Goal: Check status

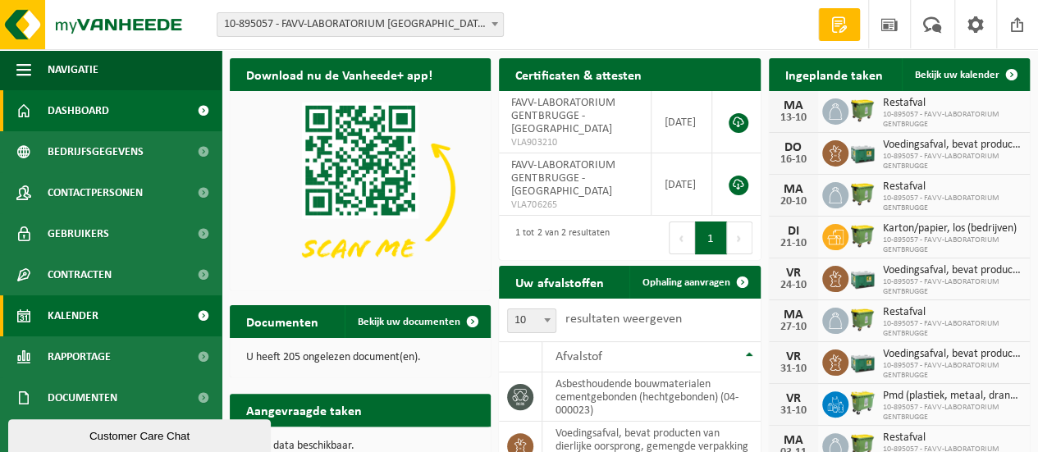
click at [71, 317] on span "Kalender" at bounding box center [73, 315] width 51 height 41
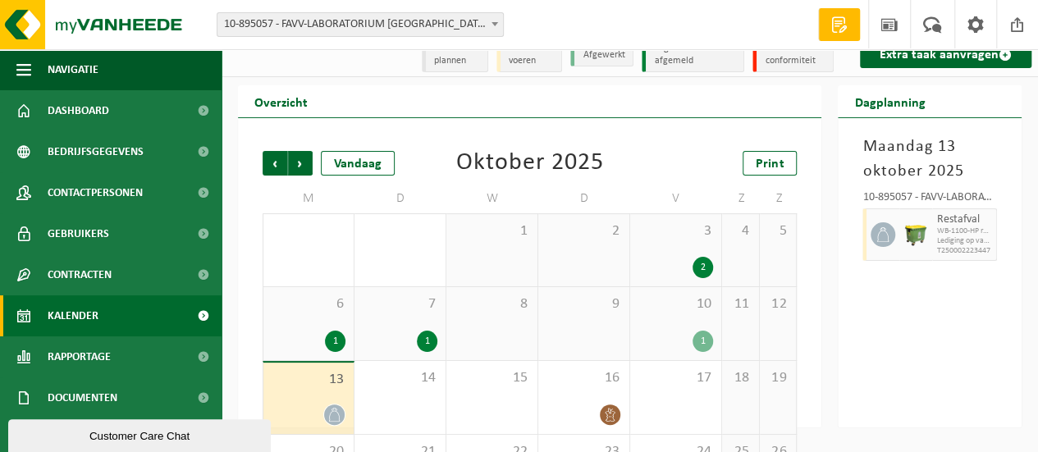
scroll to position [41, 0]
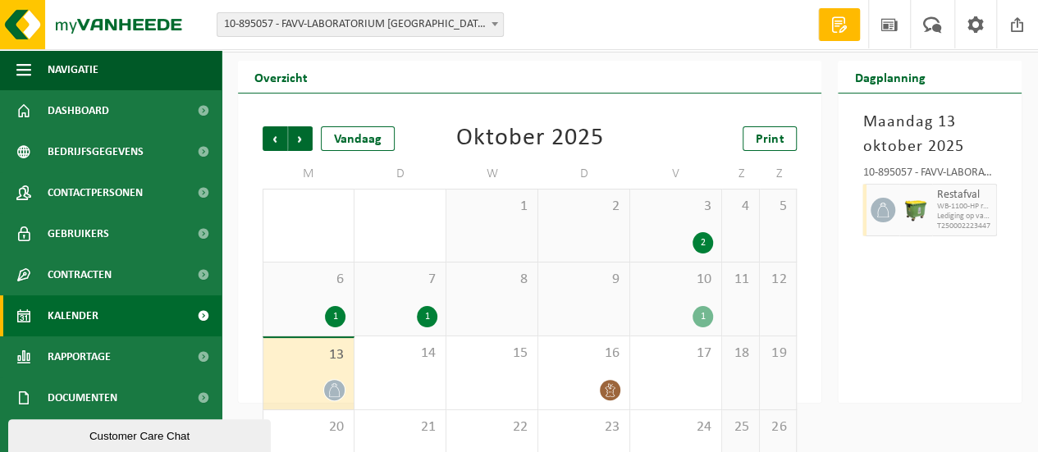
click at [427, 313] on div "1" at bounding box center [427, 316] width 21 height 21
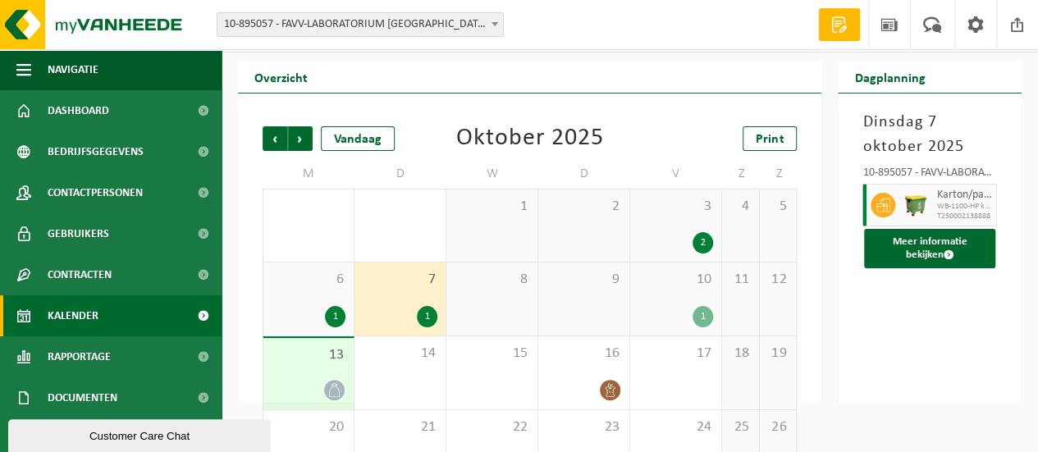
click at [705, 317] on div "1" at bounding box center [702, 316] width 21 height 21
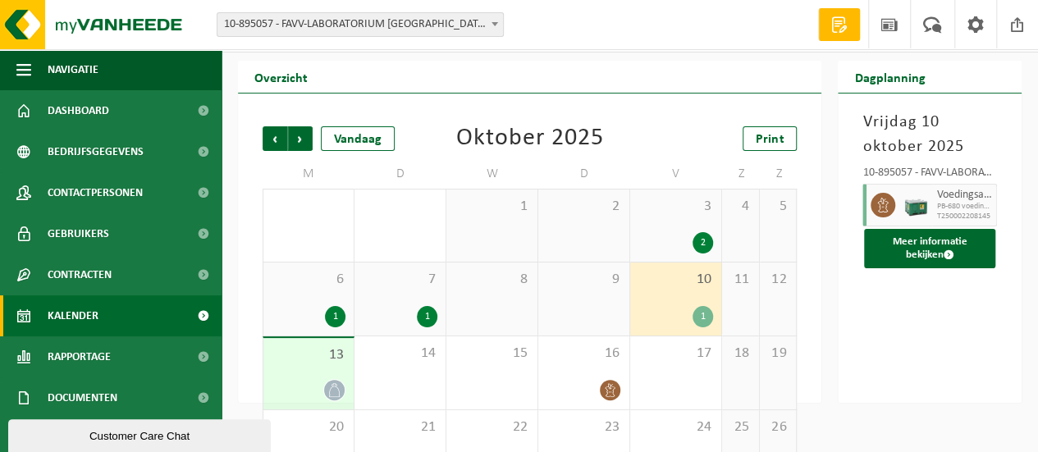
click at [705, 240] on div "2" at bounding box center [702, 242] width 21 height 21
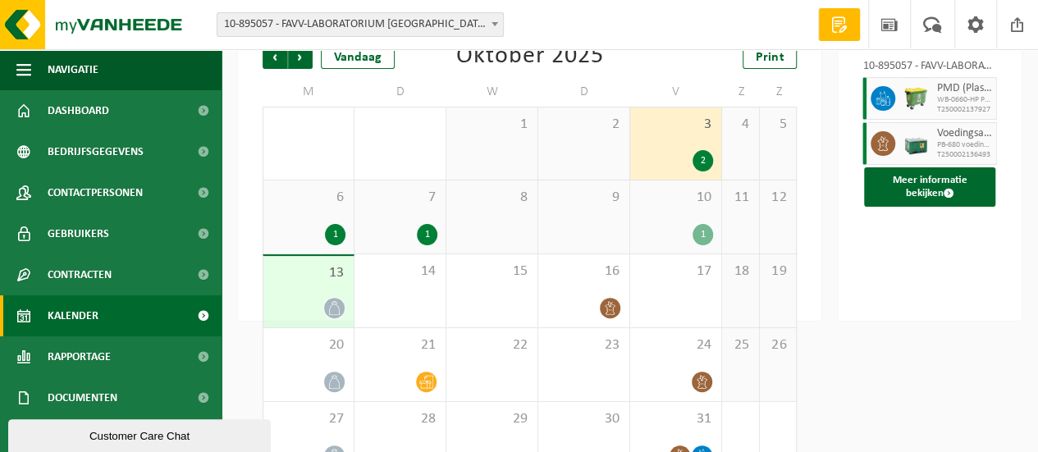
scroll to position [162, 0]
